Goal: Find specific page/section: Find specific page/section

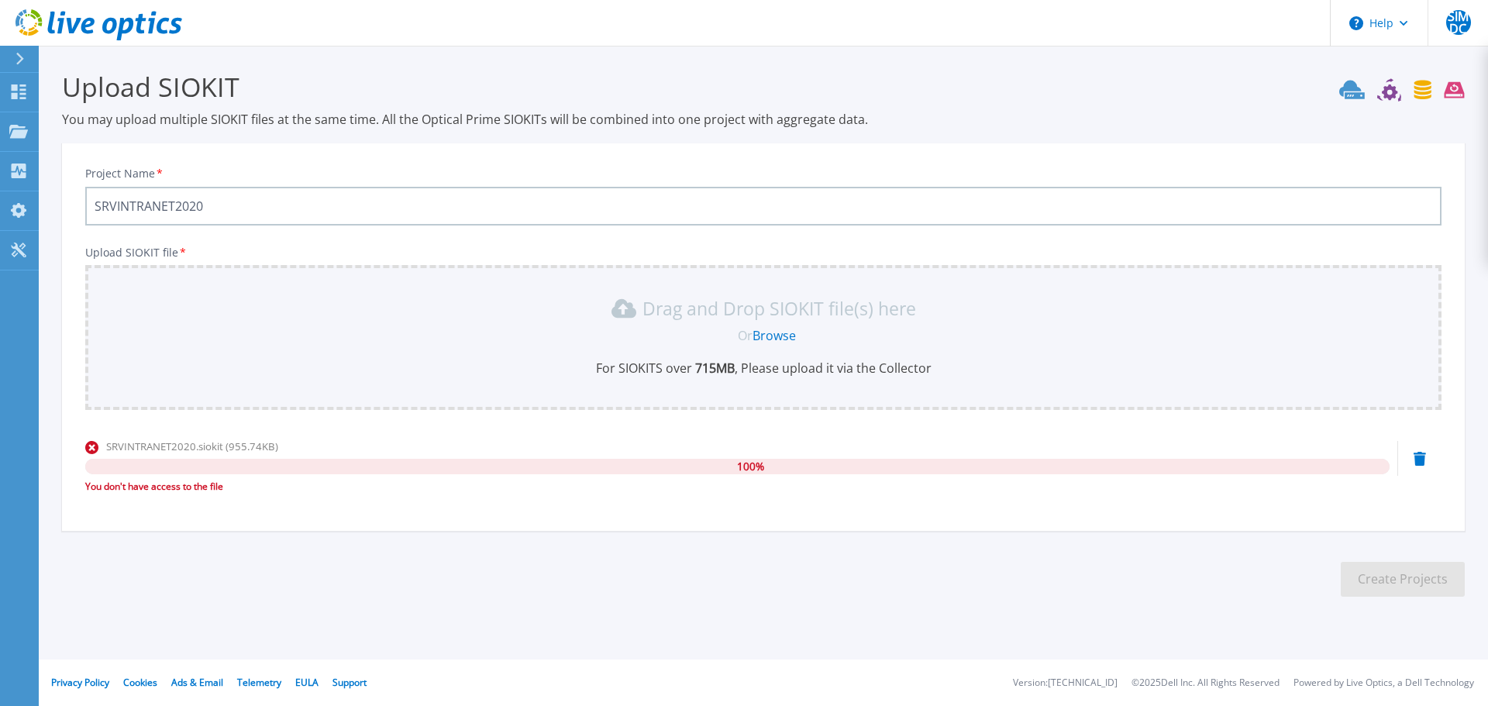
click at [1421, 459] on icon at bounding box center [1419, 459] width 12 height 14
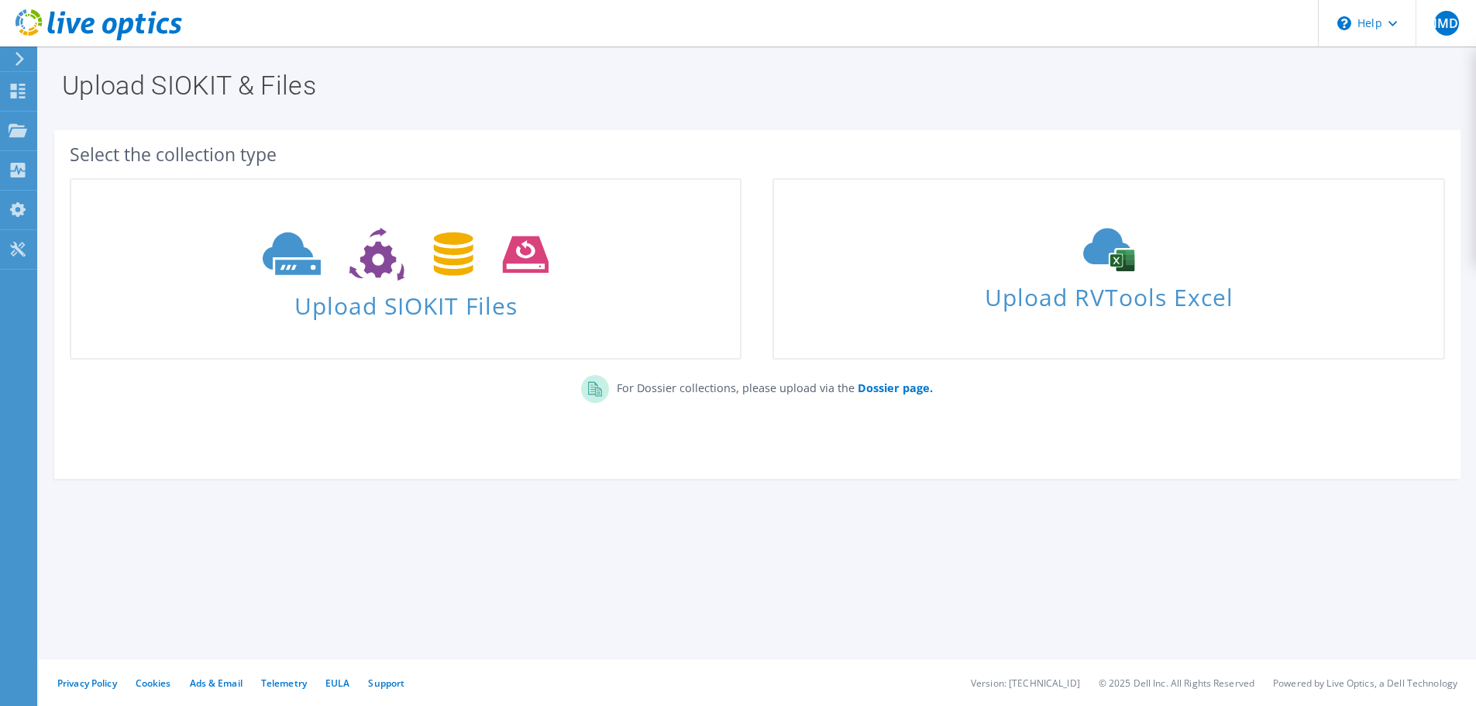
click at [22, 58] on use at bounding box center [19, 59] width 9 height 14
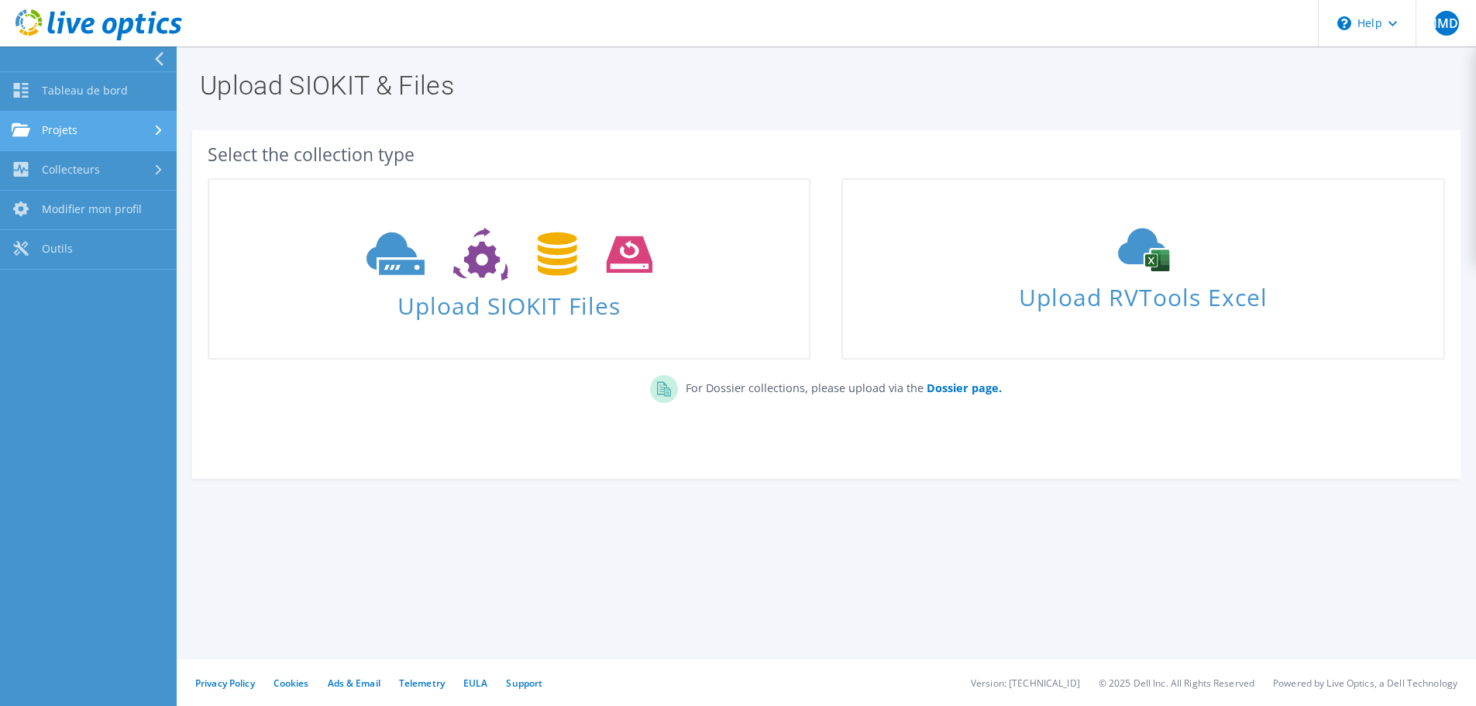
click at [107, 129] on link "Projets" at bounding box center [88, 132] width 177 height 40
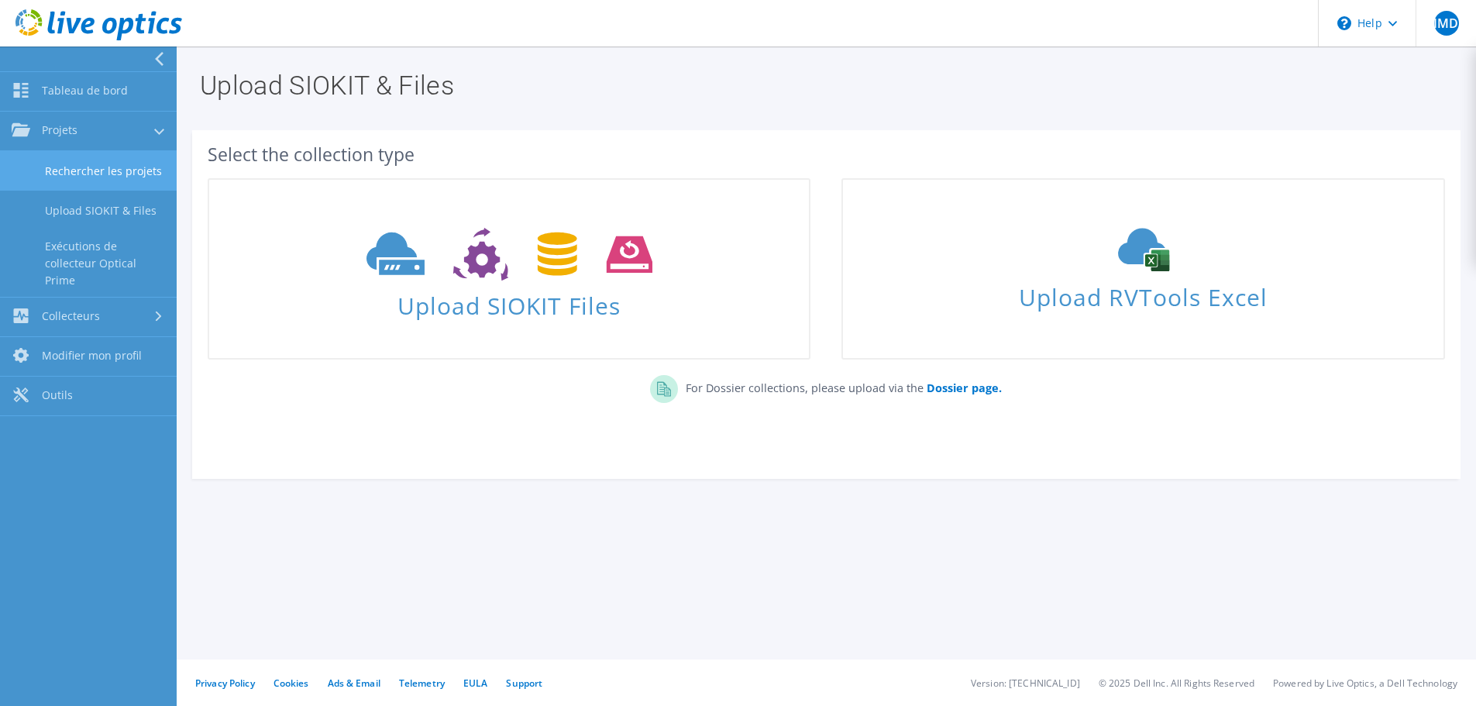
click at [142, 169] on link "Rechercher les projets" at bounding box center [88, 171] width 177 height 40
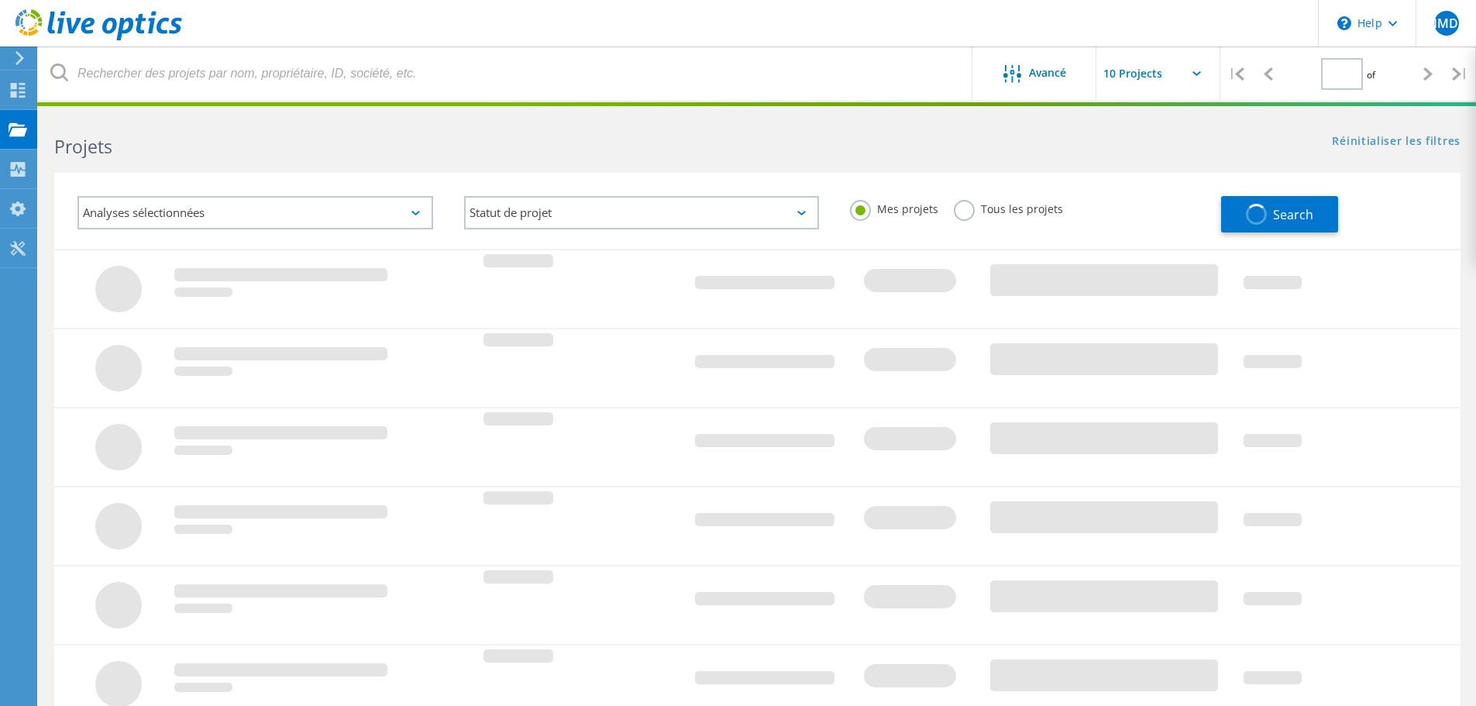
type input "1"
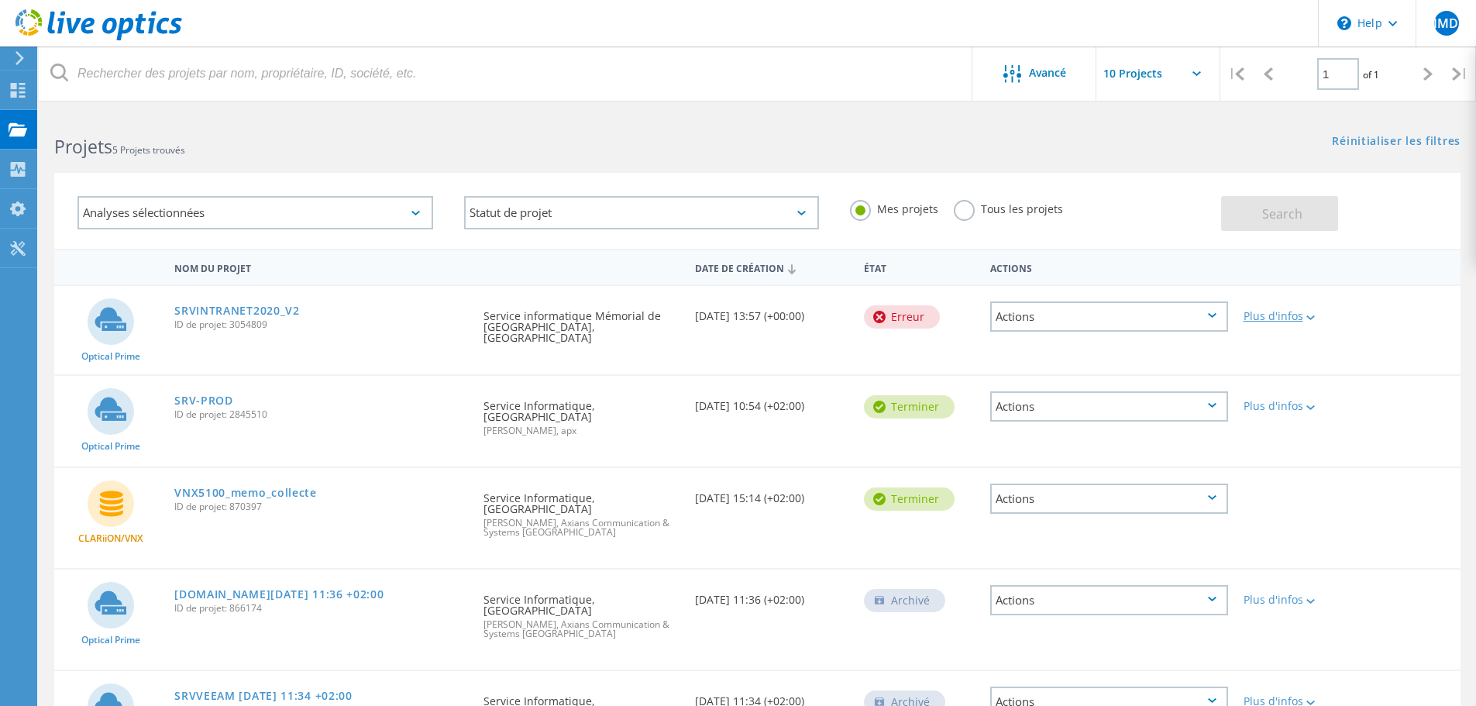
click at [1297, 317] on div "Plus d'infos" at bounding box center [1292, 316] width 97 height 11
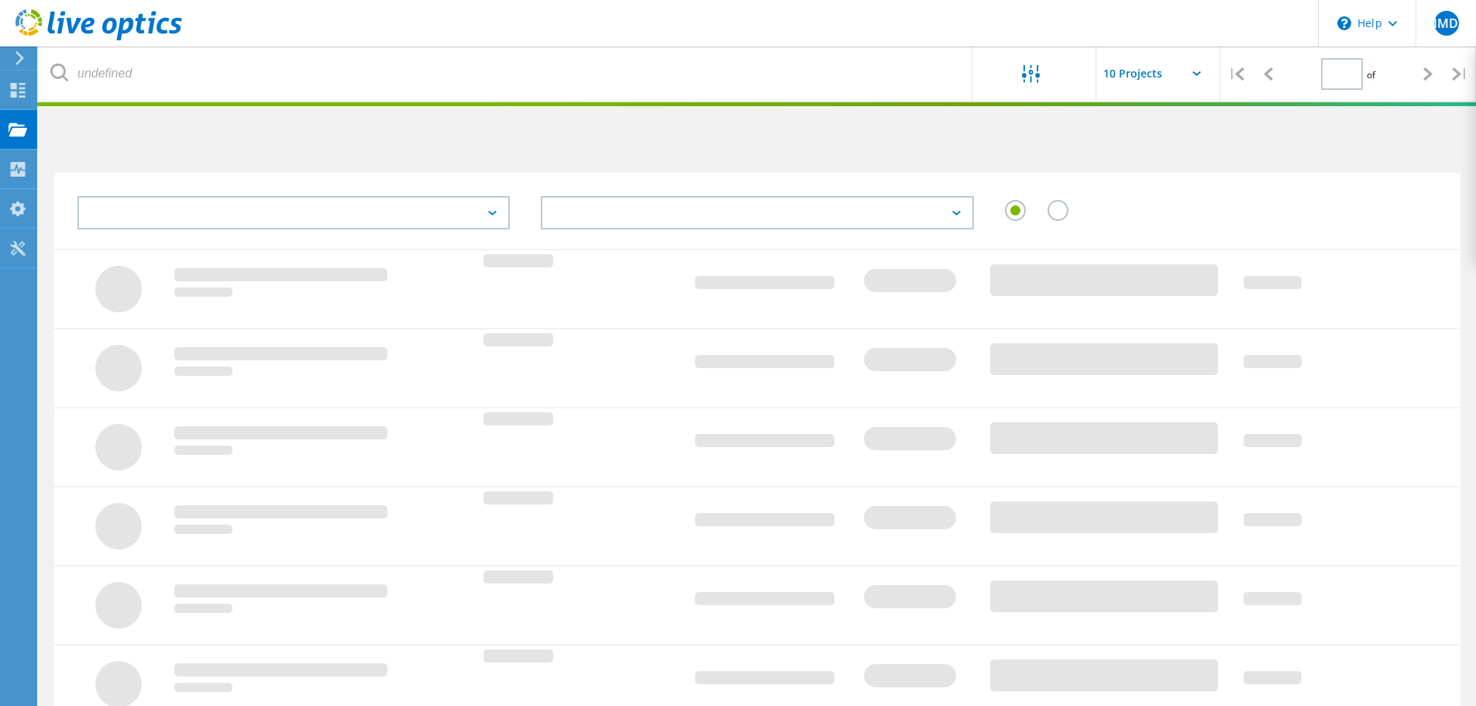
type input "1"
